Goal: Transaction & Acquisition: Subscribe to service/newsletter

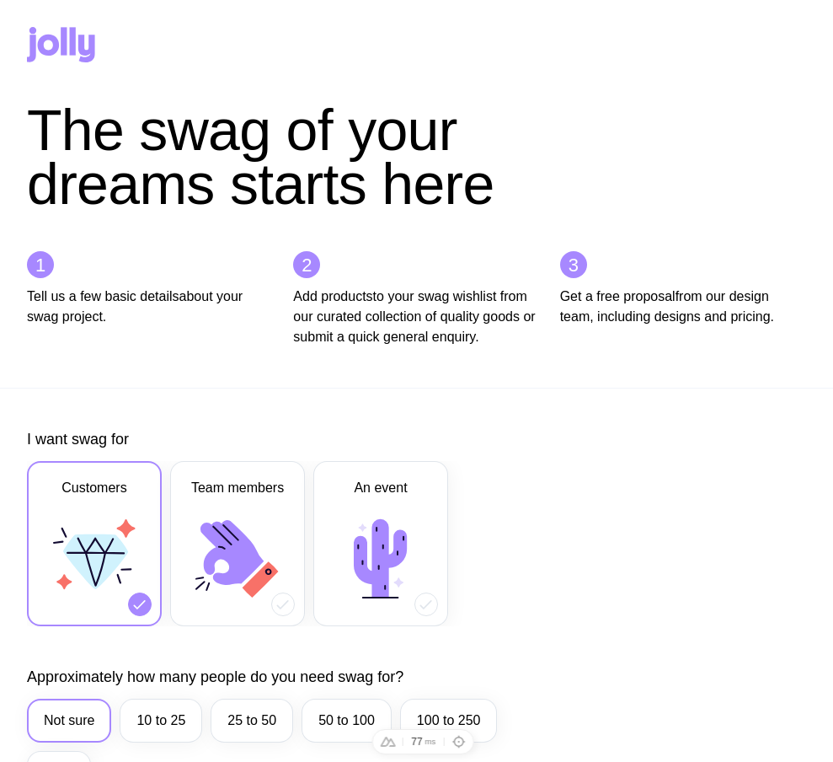
scroll to position [682, 0]
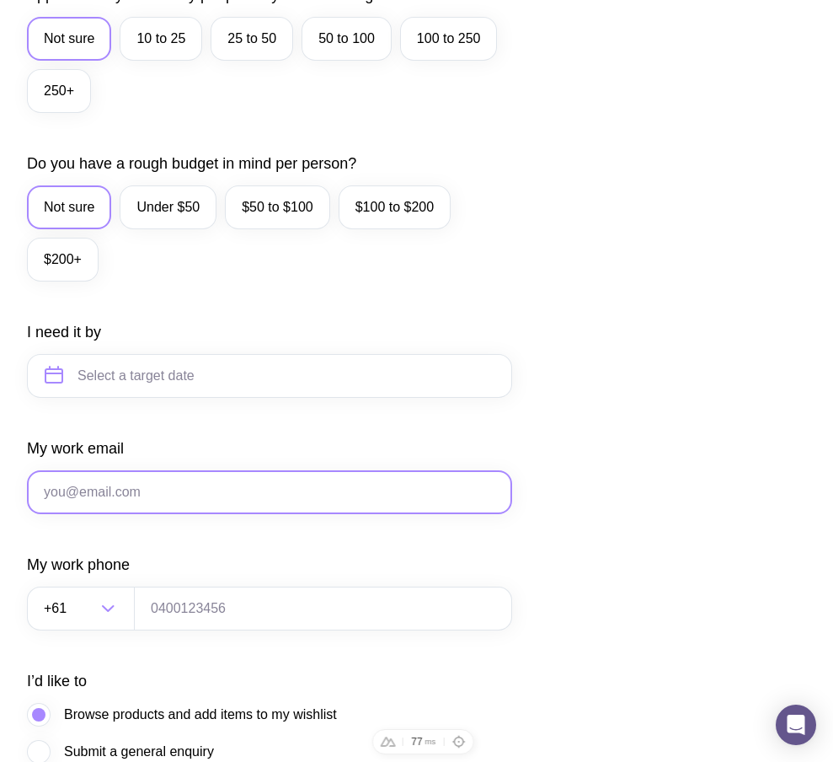
click at [136, 514] on input "My work email" at bounding box center [269, 492] width 485 height 44
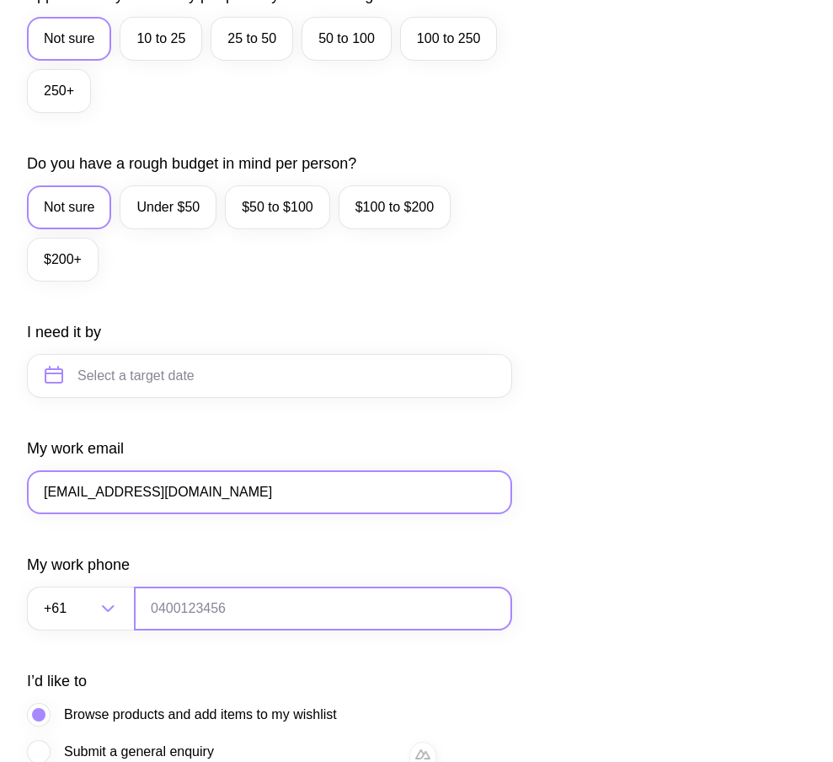
type input "ts1@gmail.com"
click at [169, 627] on input "tel" at bounding box center [323, 608] width 378 height 44
type input "0664130449"
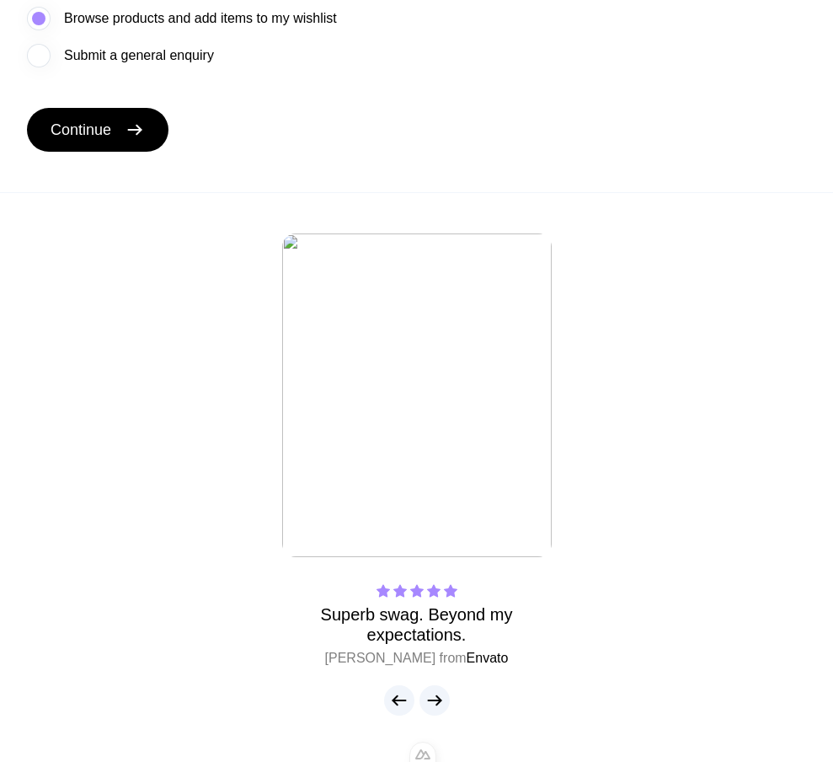
scroll to position [1357, 0]
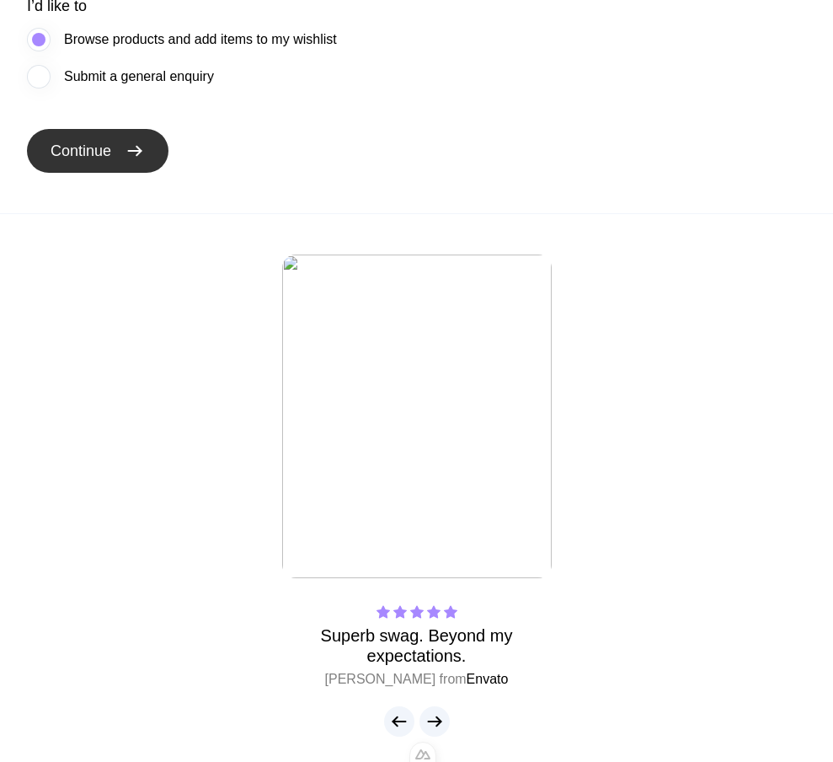
click at [141, 161] on icon "submit" at bounding box center [135, 151] width 20 height 20
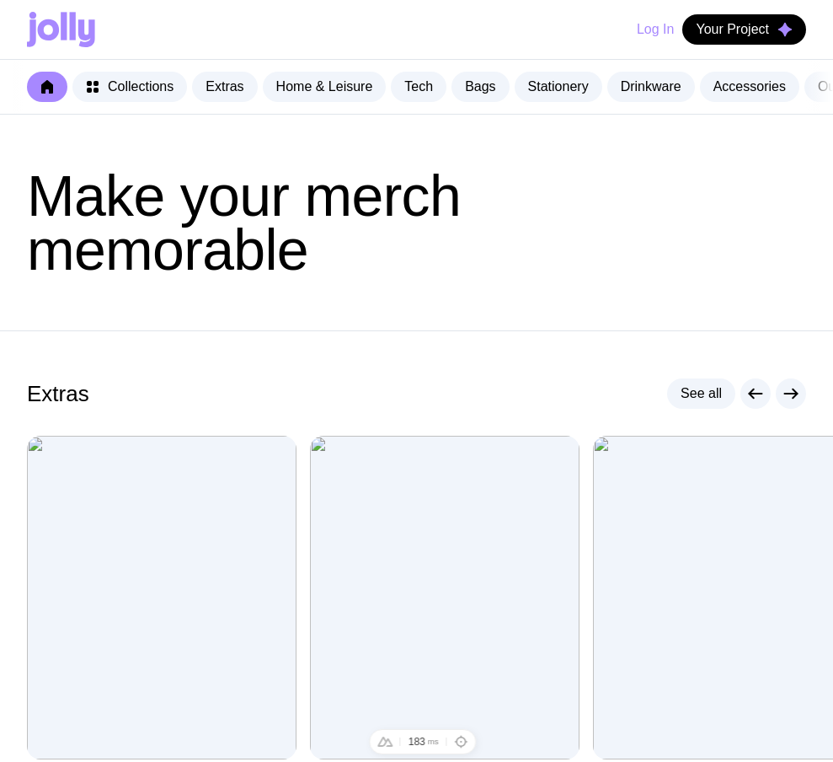
click at [655, 37] on button "Log In" at bounding box center [655, 29] width 37 height 30
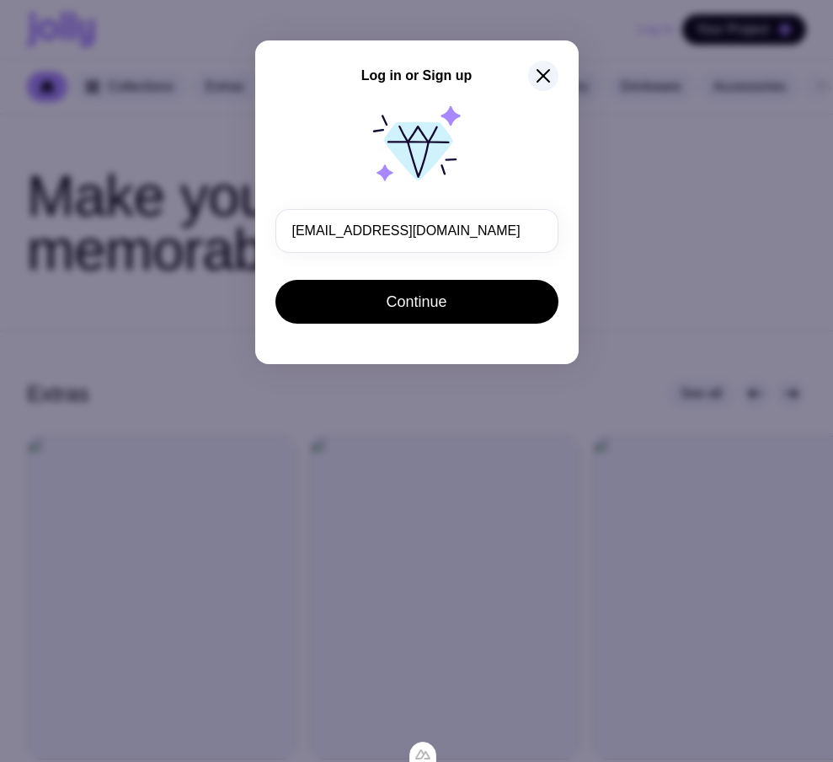
drag, startPoint x: 434, startPoint y: 231, endPoint x: 18, endPoint y: 179, distance: 419.4
click at [0, 201] on div "Log in or Sign up ts1@gmail.com Continue" at bounding box center [416, 381] width 833 height 762
click at [540, 81] on icon "button" at bounding box center [543, 76] width 20 height 20
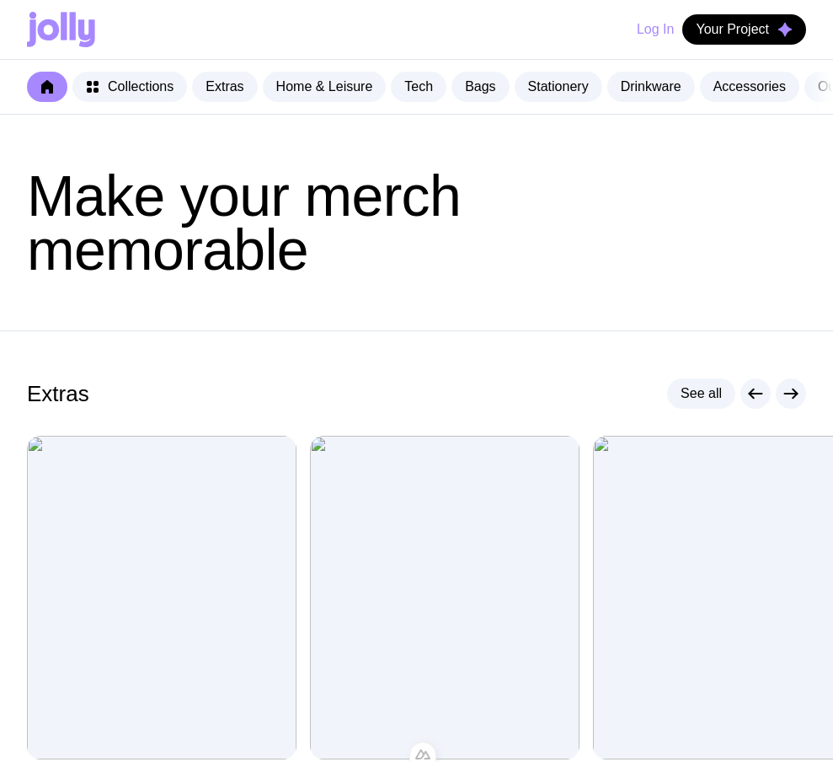
click at [642, 32] on button "Log In" at bounding box center [655, 29] width 37 height 30
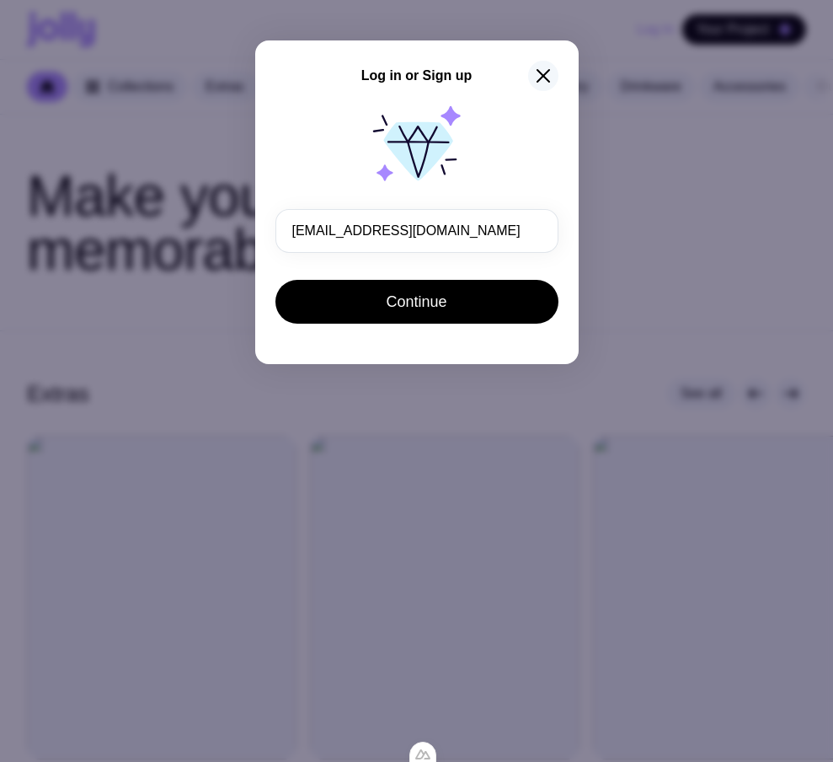
click at [542, 83] on icon "button" at bounding box center [543, 76] width 20 height 20
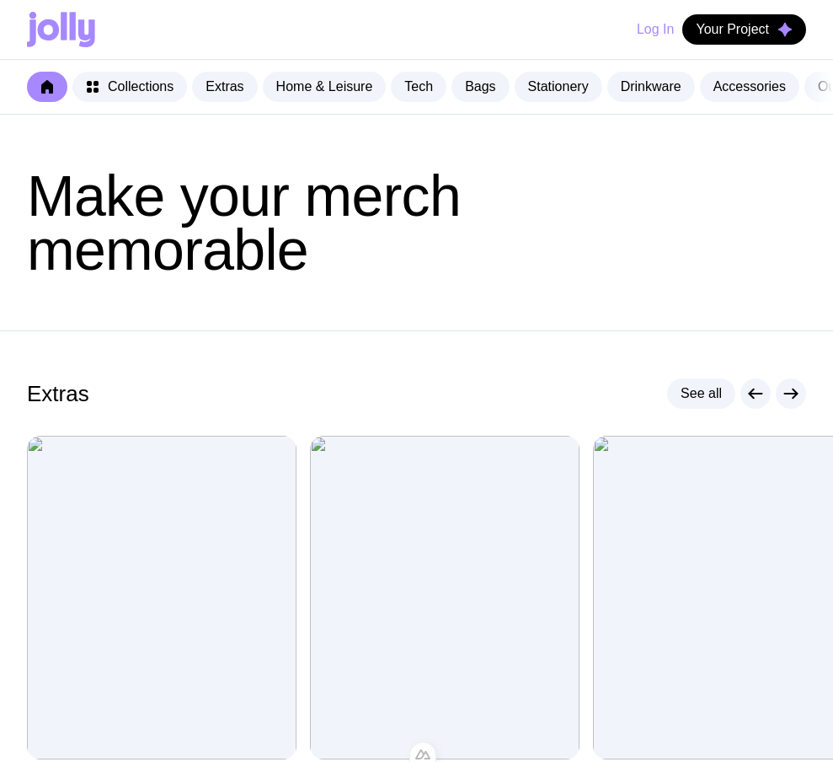
click at [645, 29] on button "Log In" at bounding box center [655, 29] width 37 height 30
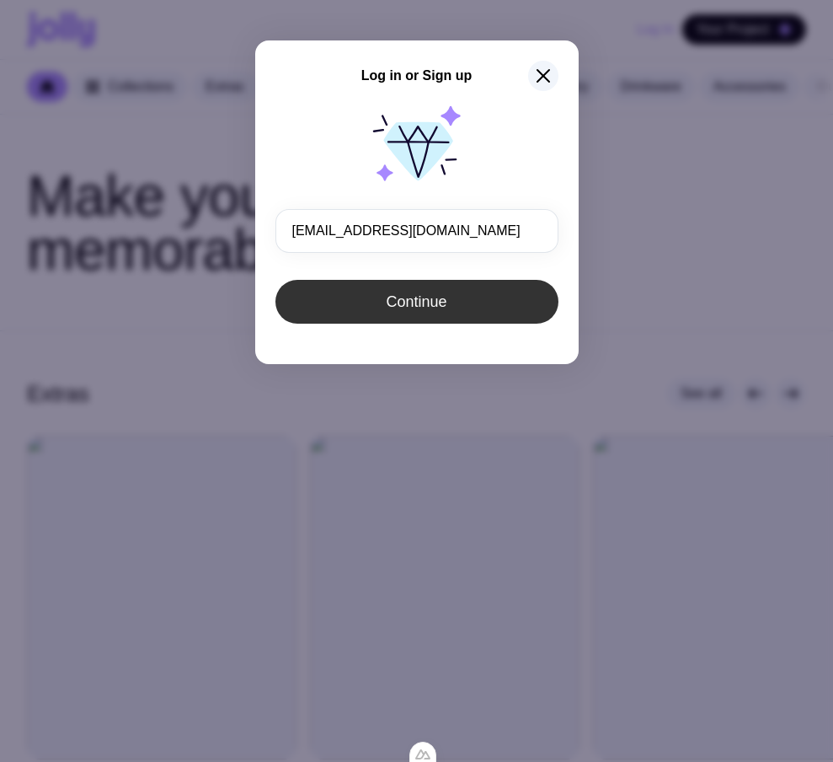
click at [429, 312] on button "Continue" at bounding box center [417, 302] width 283 height 44
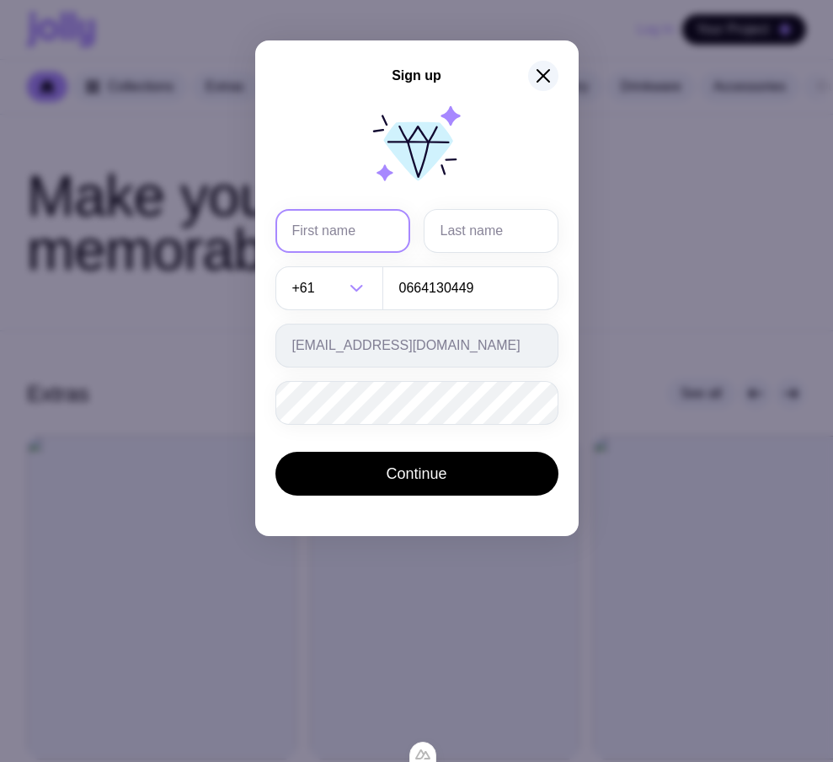
click at [354, 222] on input "text" at bounding box center [343, 231] width 135 height 44
click at [313, 435] on form "+61 Loading... 0664130449 ts1@gmail.com Password must contain: at least 8 chara…" at bounding box center [417, 354] width 283 height 290
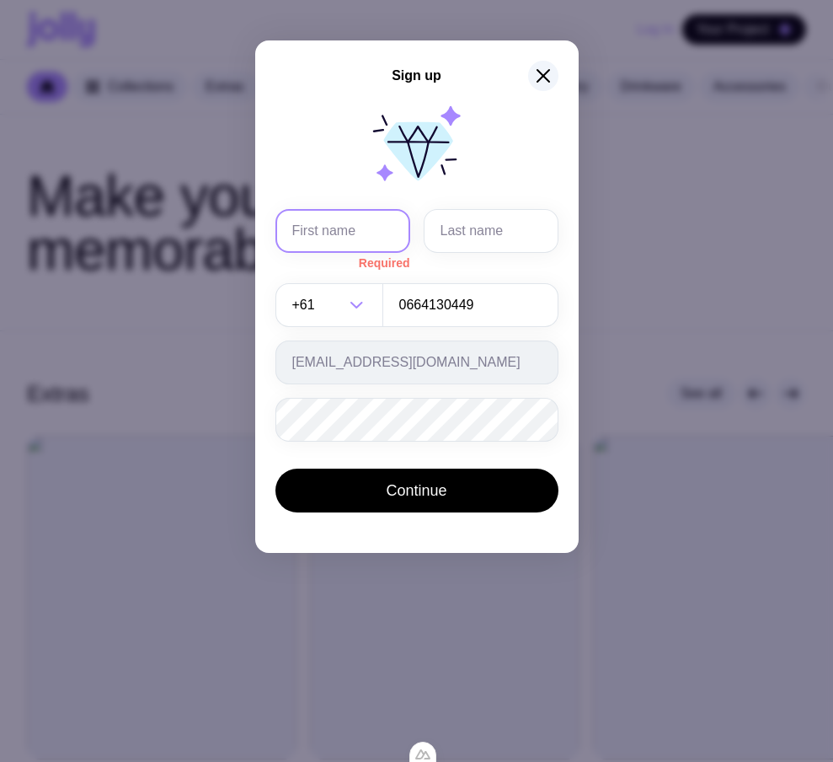
click at [379, 238] on input "text" at bounding box center [343, 231] width 135 height 44
type input "Serhii"
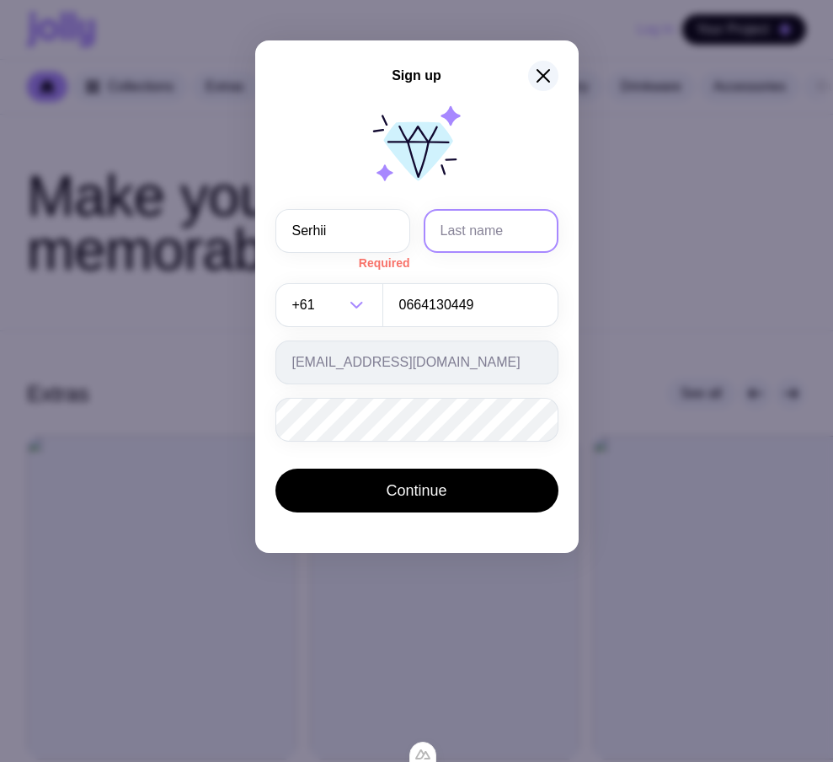
type input "Brykov"
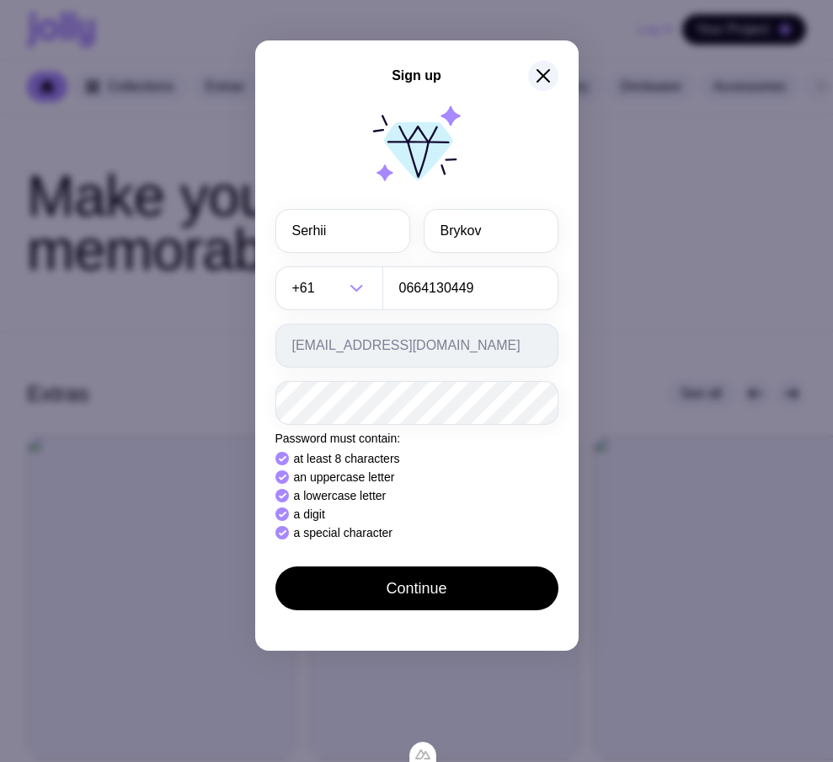
click at [343, 586] on div "Sign up Serhii Brykov +61 Loading... 0664130449 ts1@gmail.com Password must con…" at bounding box center [417, 345] width 324 height 610
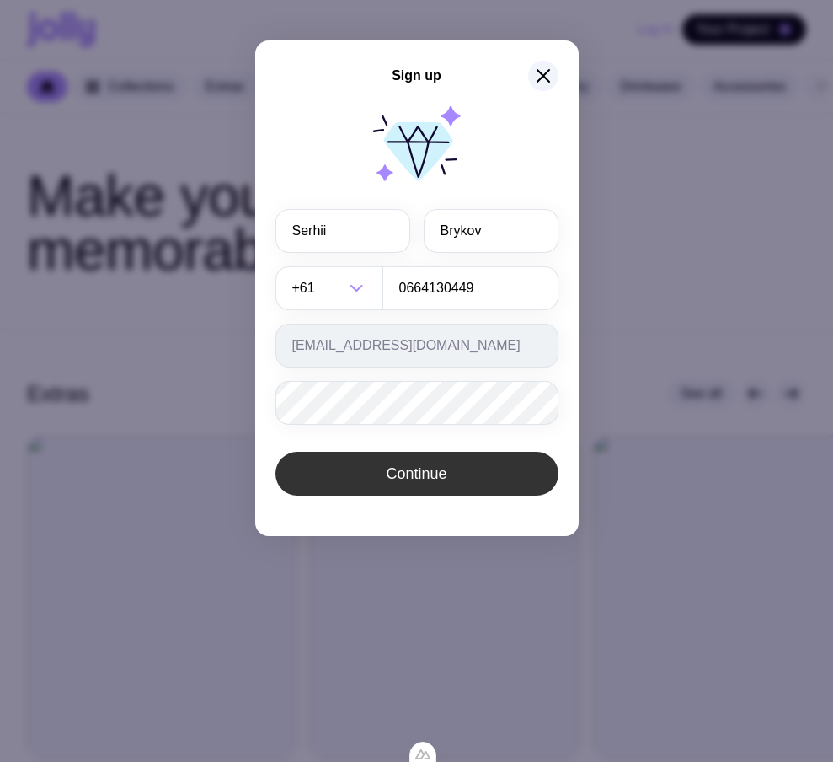
click at [449, 482] on button "Continue" at bounding box center [417, 474] width 283 height 44
